Goal: Navigation & Orientation: Find specific page/section

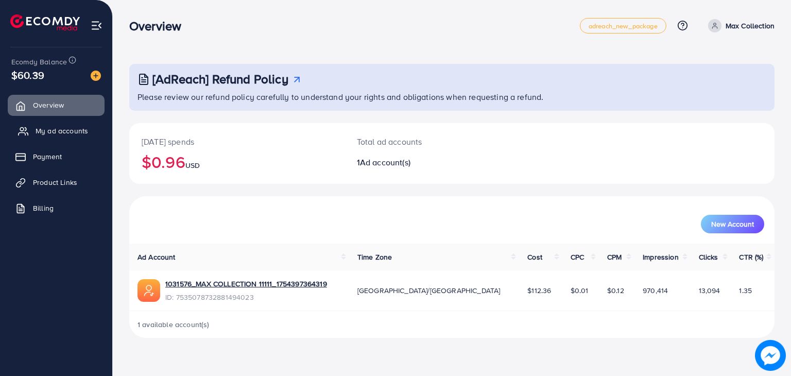
click at [64, 138] on link "My ad accounts" at bounding box center [56, 131] width 97 height 21
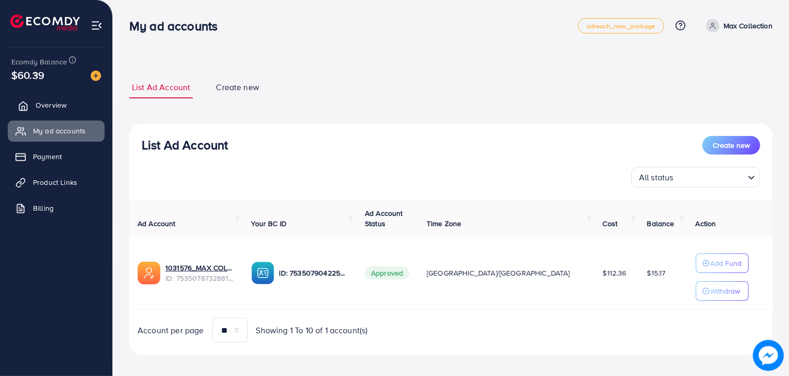
click at [51, 100] on span "Overview" at bounding box center [51, 105] width 31 height 10
